Goal: Task Accomplishment & Management: Use online tool/utility

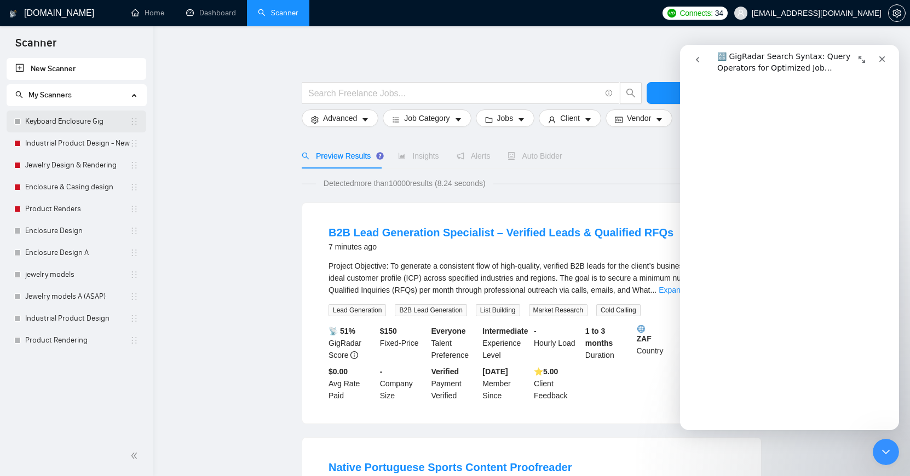
scroll to position [3595, 0]
click at [61, 116] on link "Keyboard Enclosure Gig" at bounding box center [77, 122] width 105 height 22
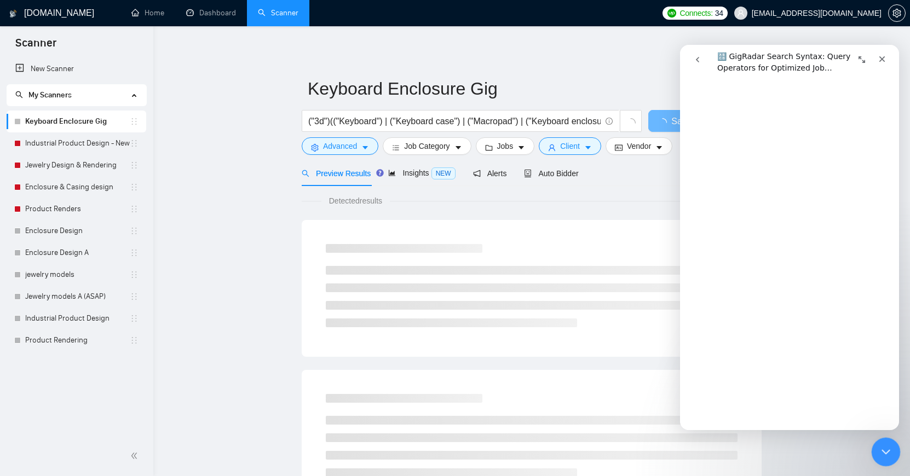
click at [888, 453] on icon "Close Intercom Messenger" at bounding box center [884, 450] width 13 height 13
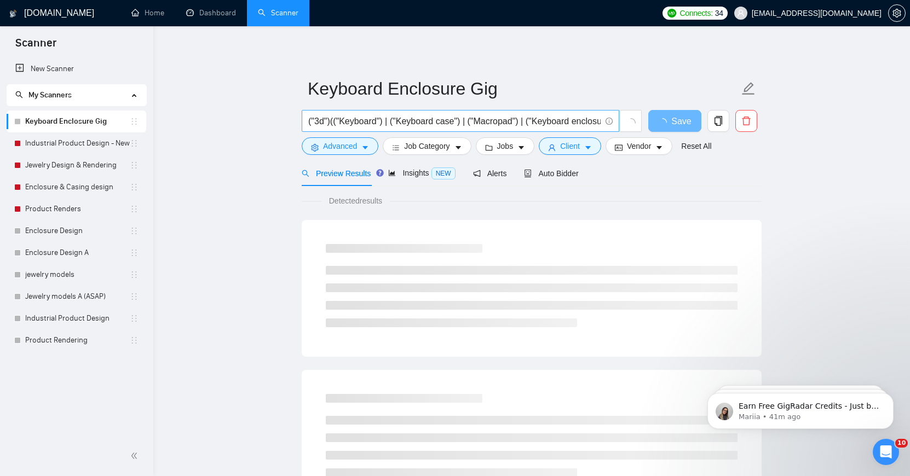
click at [543, 124] on input "("3d")(("Keyboard") | ("Keyboard case") | ("Macropad") | ("Keyboard enclosure")…" at bounding box center [454, 121] width 292 height 14
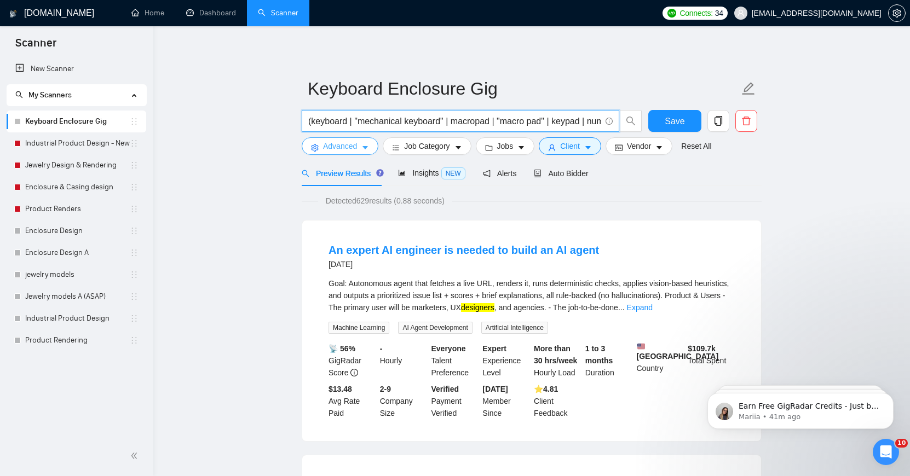
type input "(keyboard | "mechanical keyboard" | macropad | "macro pad" | keypad | numpad) (…"
click at [344, 148] on span "Advanced" at bounding box center [340, 146] width 34 height 12
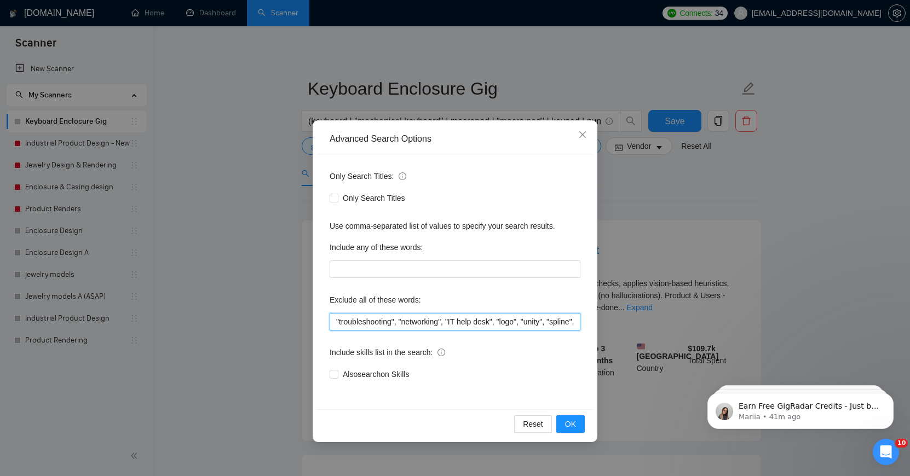
click at [505, 326] on input ""troubleshooting", "networking", "IT help desk", "logo", "unity", "spline", "gr…" at bounding box center [455, 322] width 251 height 18
drag, startPoint x: 505, startPoint y: 326, endPoint x: 584, endPoint y: 327, distance: 79.4
click at [584, 327] on div "Only Search Titles: Only Search Titles Use comma-separated list of values to sp…" at bounding box center [455, 281] width 277 height 255
click at [579, 324] on input ""troubleshooting", "networking", "IT help desk", "logo", "unity", "spline", "gr…" at bounding box center [455, 322] width 251 height 18
drag, startPoint x: 575, startPoint y: 324, endPoint x: 606, endPoint y: 325, distance: 30.7
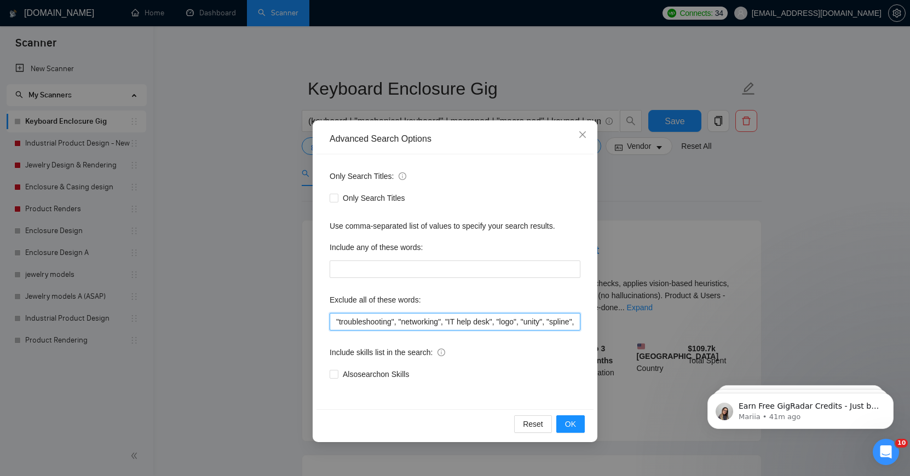
click at [606, 325] on div "Advanced Search Options Only Search Titles: Only Search Titles Use comma-separa…" at bounding box center [455, 238] width 910 height 476
paste input "(piano | midi | organ | synth | "music keyboard" | "typing job" | "data entry" …"
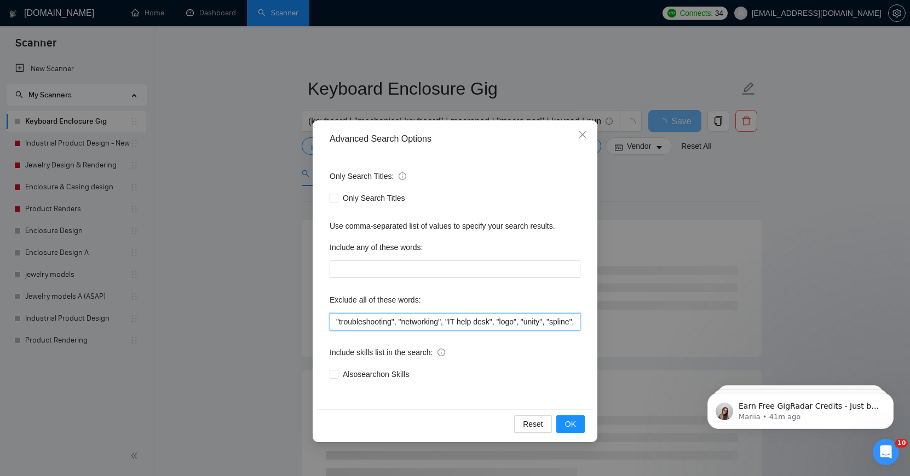
click at [502, 322] on input ""troubleshooting", "networking", "IT help desk", "logo", "unity", "spline", "gr…" at bounding box center [455, 322] width 251 height 18
click at [446, 323] on input ""troubleshooting", "networking", "IT help desk", "logo", "unity", "spline", "gr…" at bounding box center [455, 322] width 251 height 18
click at [391, 320] on input ""troubleshooting", "networking", "IT help desk", "logo", "unity", "spline", "gr…" at bounding box center [455, 322] width 251 height 18
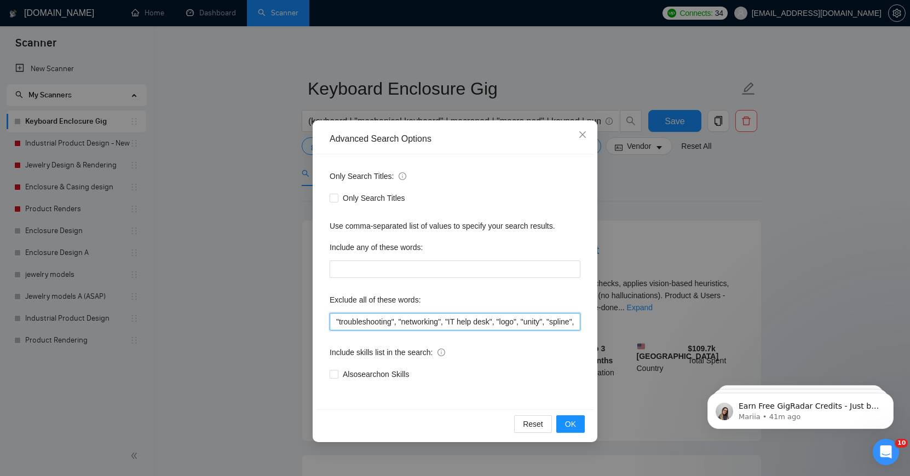
click at [359, 325] on input ""troubleshooting", "networking", "IT help desk", "logo", "unity", "spline", "gr…" at bounding box center [455, 322] width 251 height 18
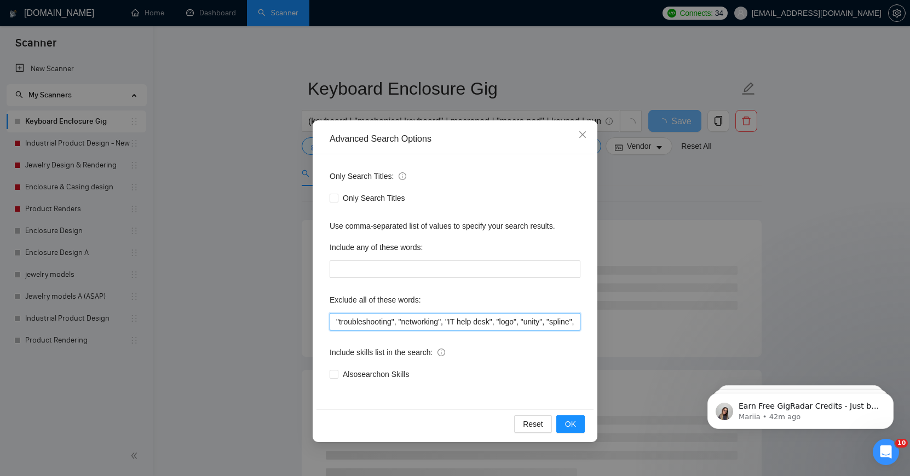
click at [571, 317] on input ""troubleshooting", "networking", "IT help desk", "logo", "unity", "spline", "gr…" at bounding box center [455, 322] width 251 height 18
click at [554, 377] on div "Also search on Skills" at bounding box center [455, 375] width 251 height 12
click at [570, 428] on span "OK" at bounding box center [570, 424] width 11 height 12
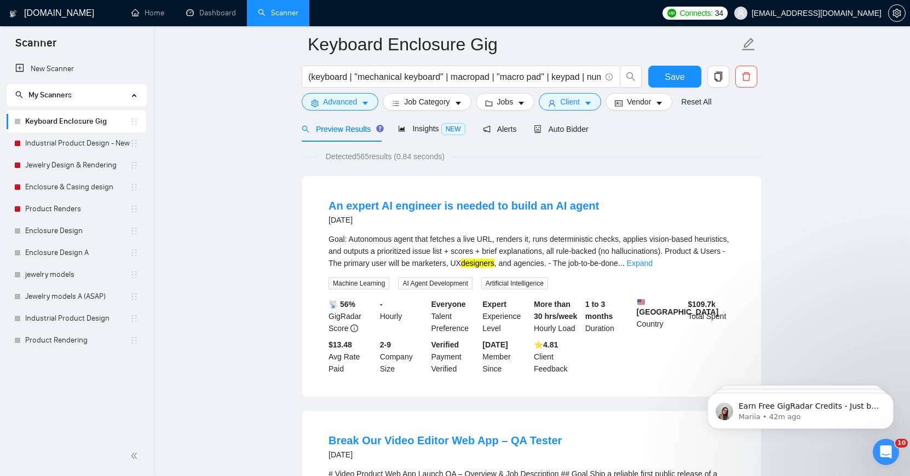
scroll to position [45, 0]
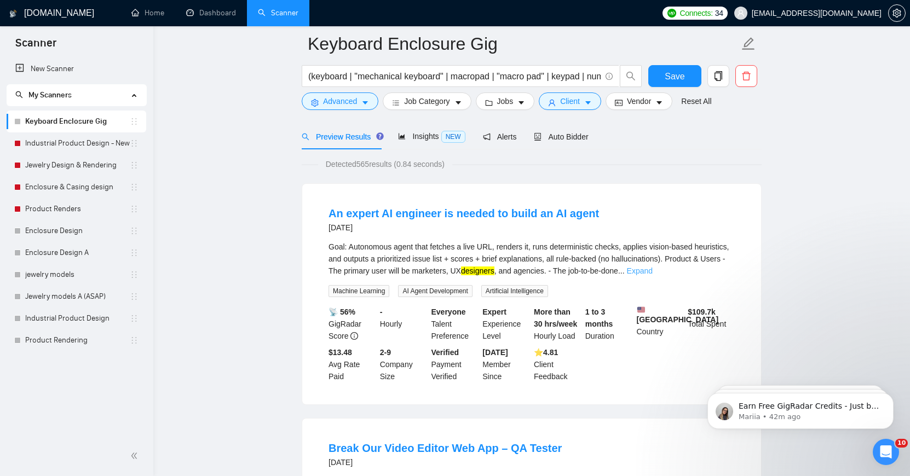
click at [653, 273] on link "Expand" at bounding box center [640, 271] width 26 height 9
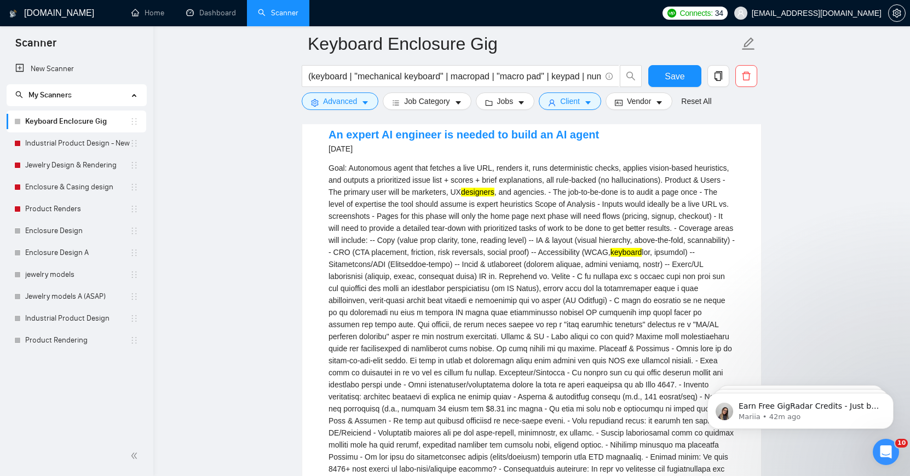
scroll to position [5, 0]
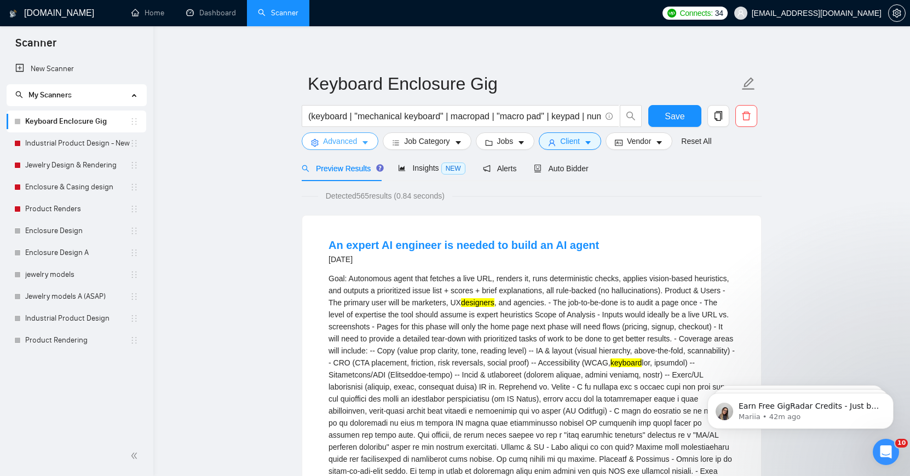
click at [354, 146] on span "Advanced" at bounding box center [340, 141] width 34 height 12
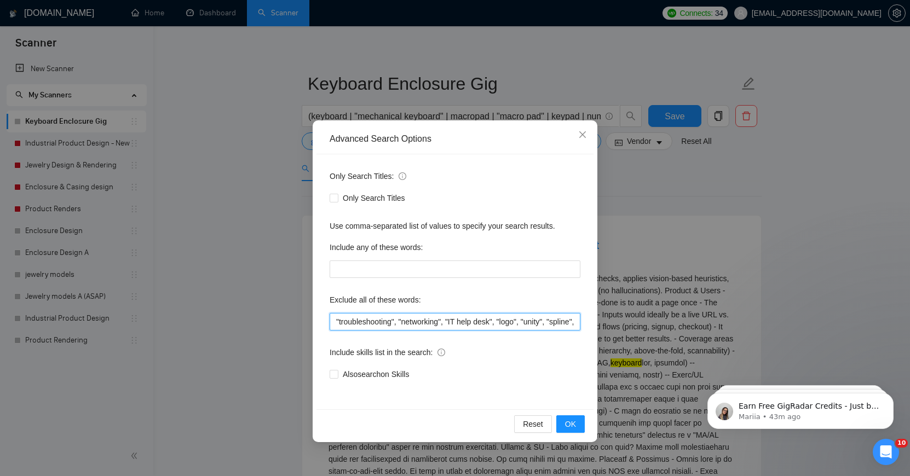
click at [505, 323] on input ""troubleshooting", "networking", "IT help desk", "logo", "unity", "spline", "gr…" at bounding box center [455, 322] width 251 height 18
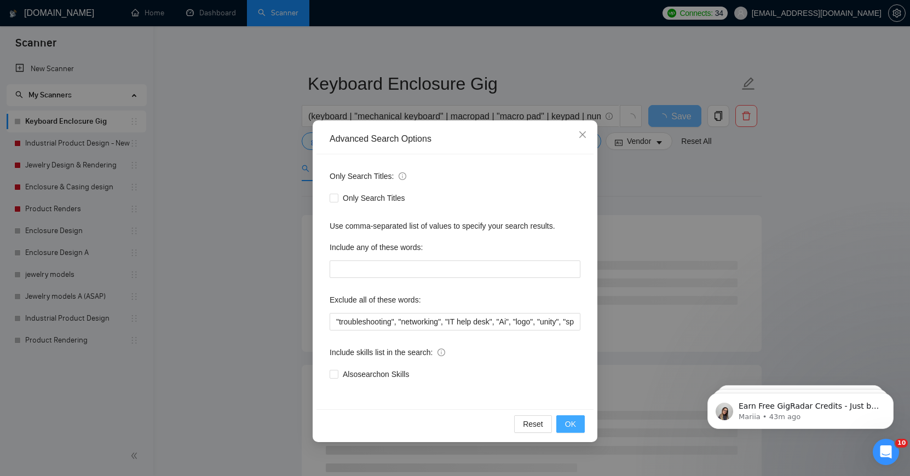
click at [577, 428] on button "OK" at bounding box center [570, 425] width 28 height 18
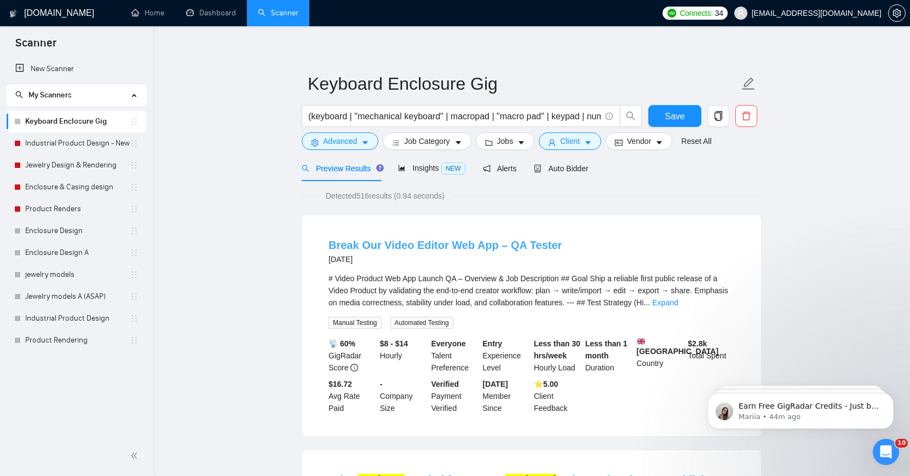
drag, startPoint x: 380, startPoint y: 244, endPoint x: 401, endPoint y: 246, distance: 22.0
click at [361, 169] on span "Preview Results" at bounding box center [341, 168] width 79 height 9
click at [349, 135] on span "Advanced" at bounding box center [340, 141] width 34 height 12
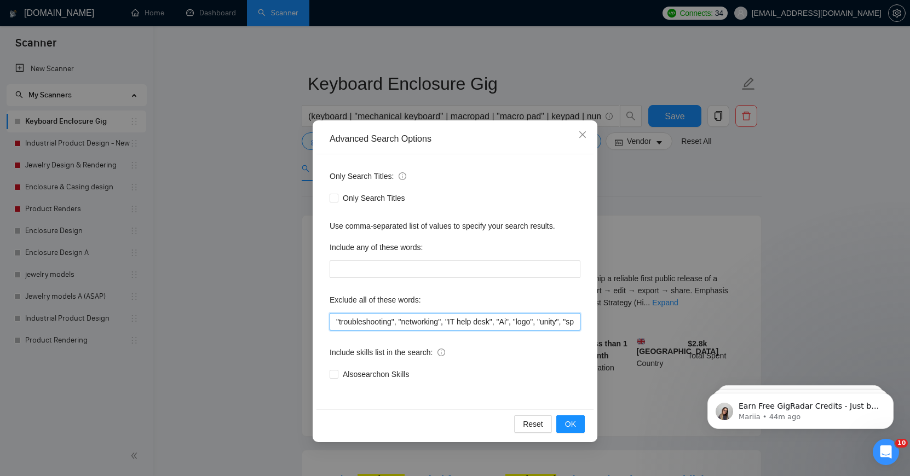
click at [522, 320] on input ""troubleshooting", "networking", "IT help desk", "Ai", "logo", "unity", "spline…" at bounding box center [455, 322] width 251 height 18
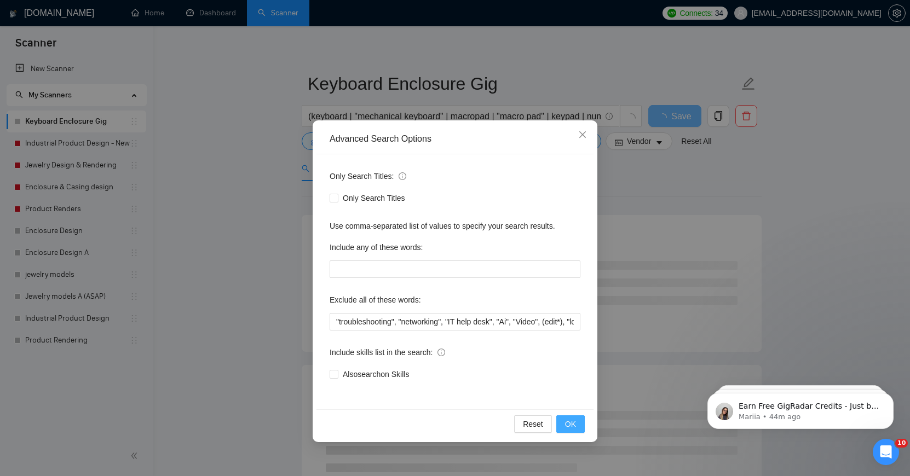
click at [579, 430] on button "OK" at bounding box center [570, 425] width 28 height 18
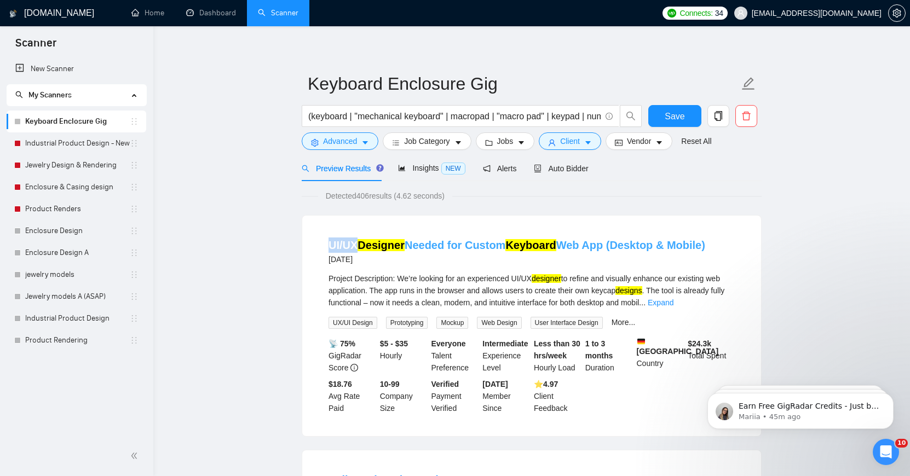
drag, startPoint x: 328, startPoint y: 245, endPoint x: 358, endPoint y: 245, distance: 30.7
click at [358, 245] on li "UI/UX Designer Needed for Custom Keyboard Web App (Desktop & Mobile) [DATE] Pro…" at bounding box center [531, 326] width 433 height 194
copy link "UI/UX"
click at [346, 143] on span "Advanced" at bounding box center [340, 141] width 34 height 12
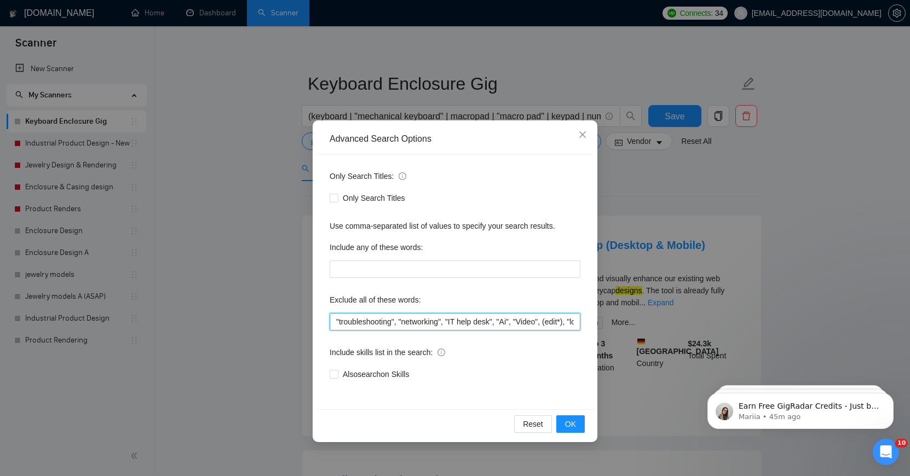
click at [524, 323] on input ""troubleshooting", "networking", "IT help desk", "Ai", "Video", (edit*), "logo"…" at bounding box center [455, 322] width 251 height 18
paste input "UI/UX"
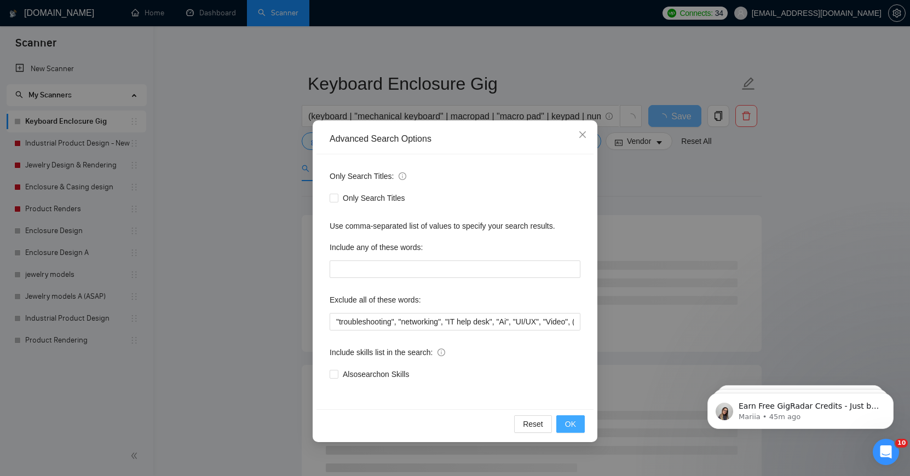
click at [570, 423] on span "OK" at bounding box center [570, 424] width 11 height 12
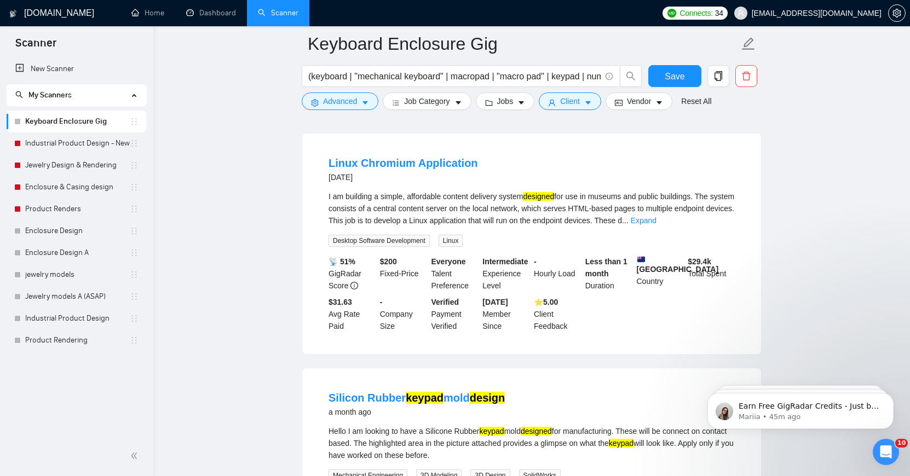
scroll to position [580, 0]
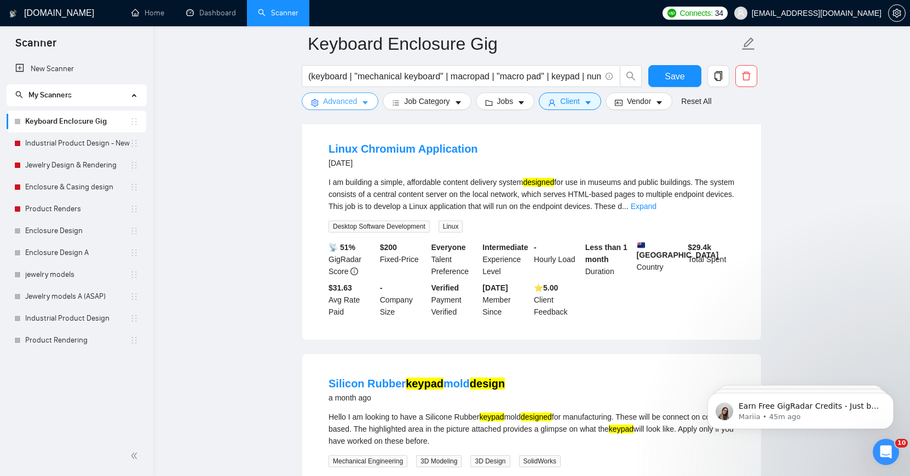
click at [361, 106] on button "Advanced" at bounding box center [340, 102] width 77 height 18
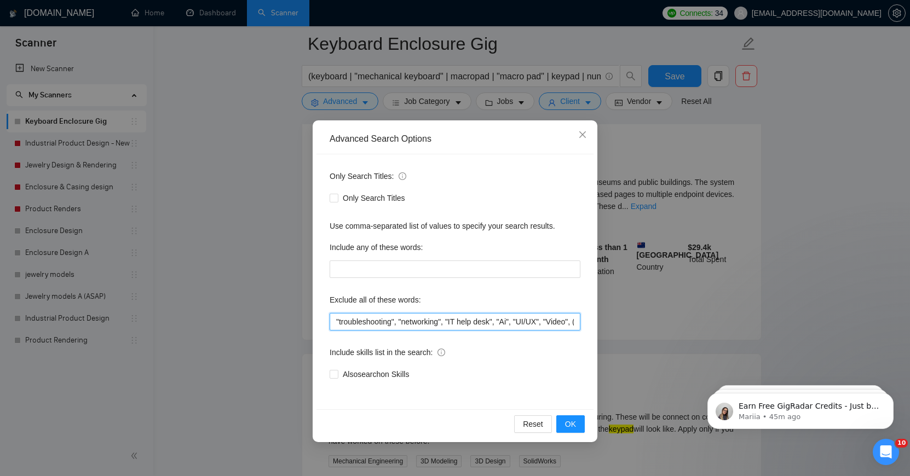
click at [525, 323] on input ""troubleshooting", "networking", "IT help desk", "Ai", "UI/UX", "Video", (edit*…" at bounding box center [455, 322] width 251 height 18
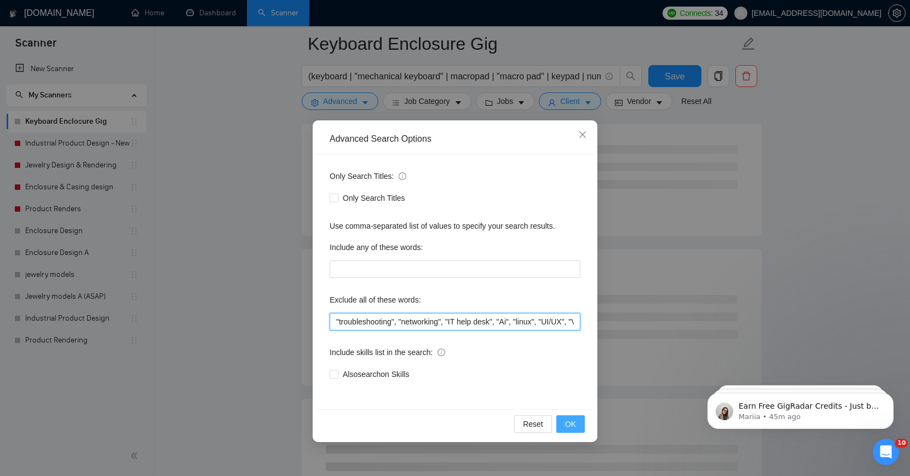
type input ""troubleshooting", "networking", "IT help desk", "Ai", "linux", "UI/UX", "Video…"
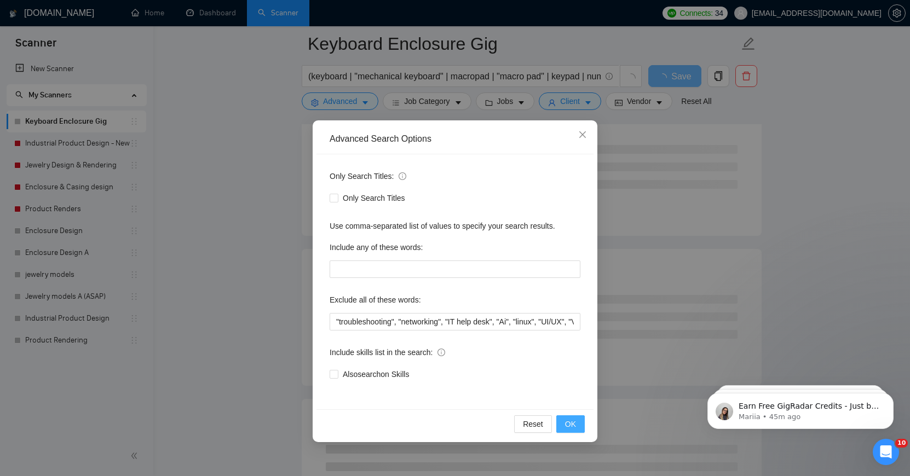
click at [579, 431] on button "OK" at bounding box center [570, 425] width 28 height 18
